Goal: Check status: Check status

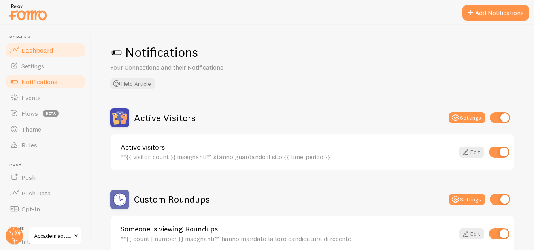
click at [41, 52] on span "Dashboard" at bounding box center [37, 50] width 32 height 8
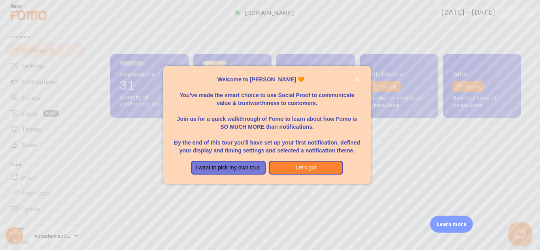
scroll to position [207, 405]
click at [303, 166] on button "Let's go!" at bounding box center [306, 168] width 75 height 14
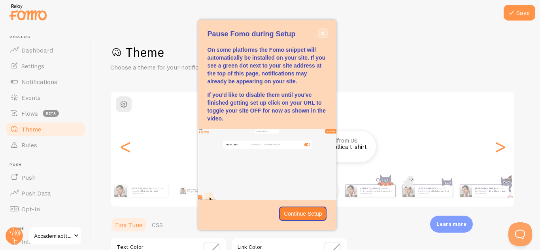
click at [322, 32] on icon "close," at bounding box center [322, 33] width 4 height 4
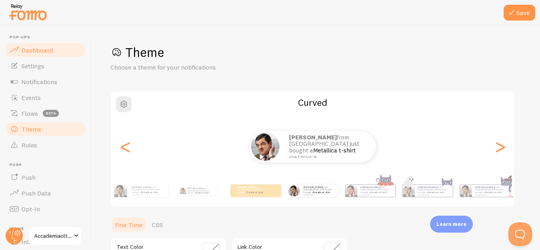
click at [42, 53] on span "Dashboard" at bounding box center [37, 50] width 32 height 8
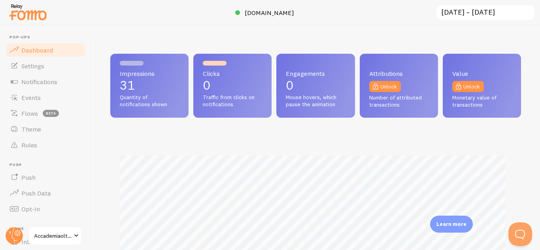
scroll to position [207, 405]
click at [495, 13] on input "[DATE] ~ [DATE]" at bounding box center [485, 13] width 100 height 16
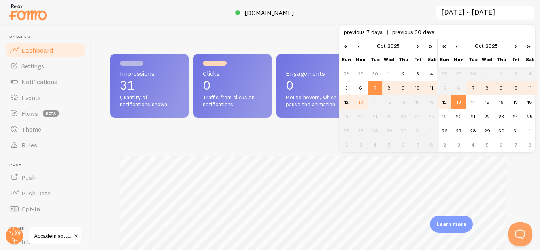
click at [416, 32] on span "previous 30 days" at bounding box center [413, 31] width 42 height 7
type input "[DATE] ~ [DATE]"
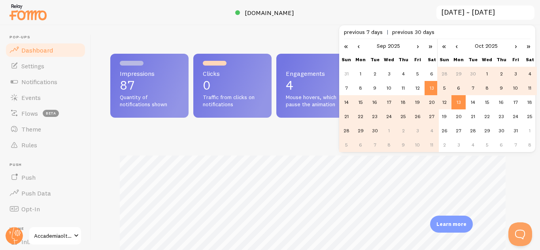
click at [401, 4] on div at bounding box center [270, 12] width 540 height 25
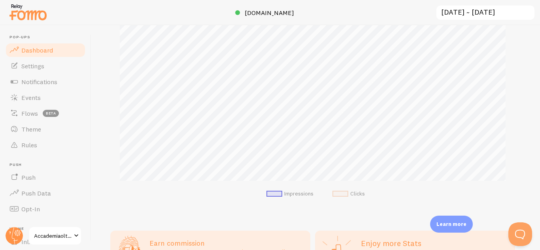
scroll to position [192, 0]
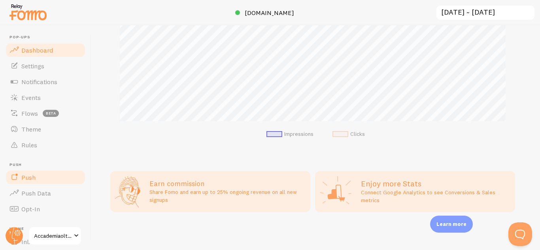
click at [44, 175] on link "Push" at bounding box center [45, 177] width 81 height 16
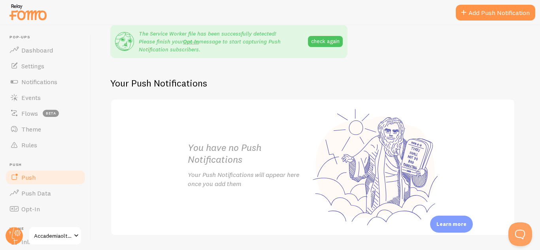
scroll to position [221, 0]
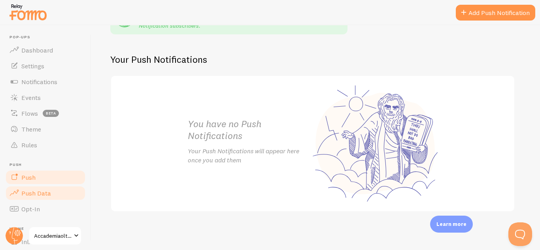
click at [36, 193] on span "Push Data" at bounding box center [36, 193] width 30 height 8
